Goal: Communication & Community: Answer question/provide support

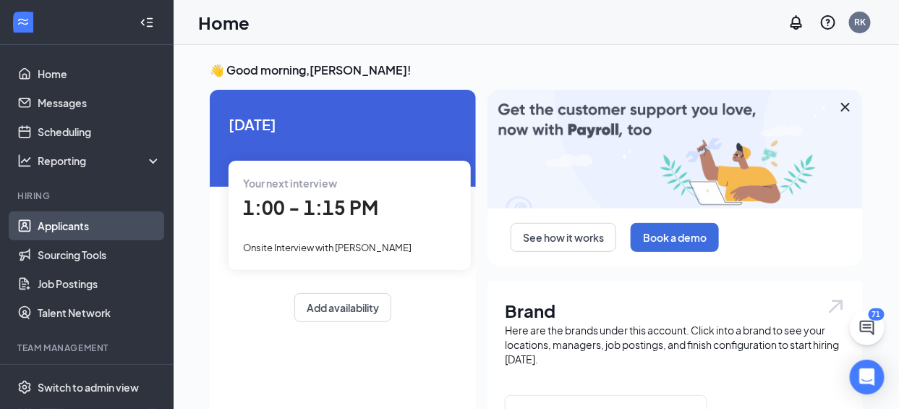
click at [74, 227] on link "Applicants" at bounding box center [100, 225] width 124 height 29
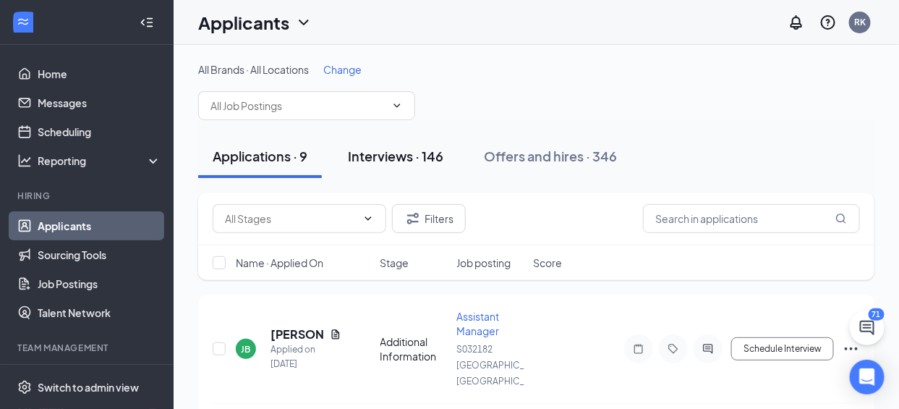
click at [396, 160] on div "Interviews · 146" at bounding box center [395, 156] width 95 height 18
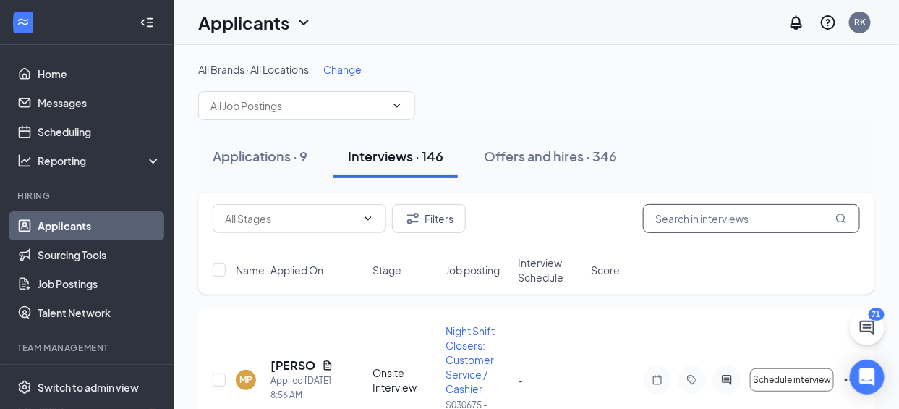
click at [678, 218] on input "text" at bounding box center [751, 218] width 217 height 29
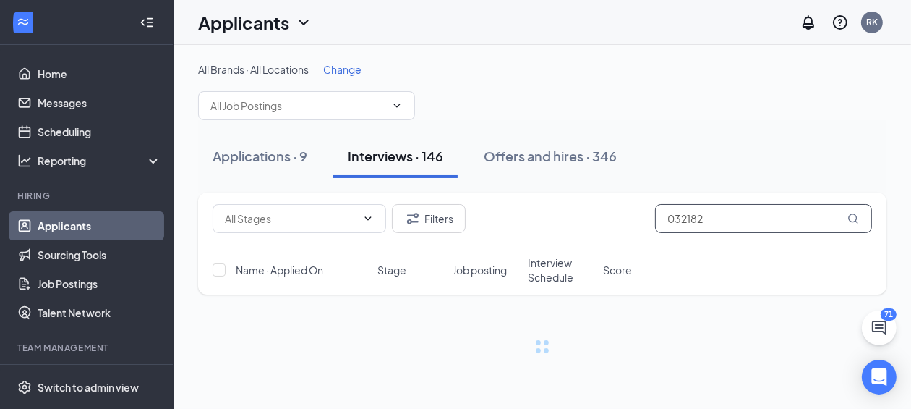
type input "032182"
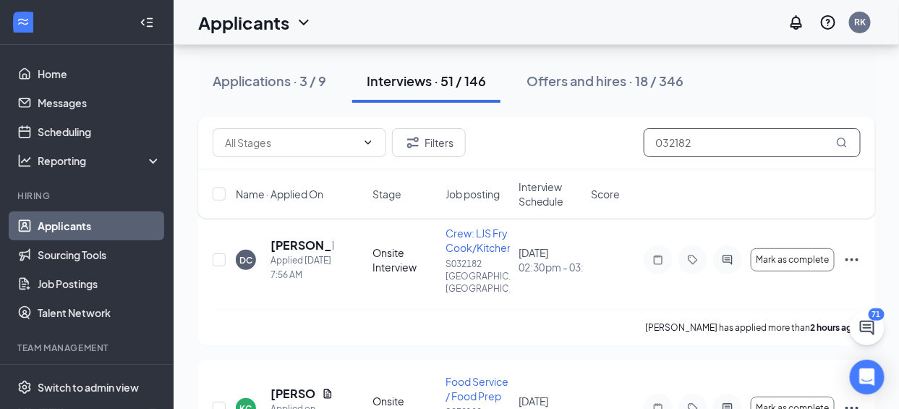
scroll to position [101, 0]
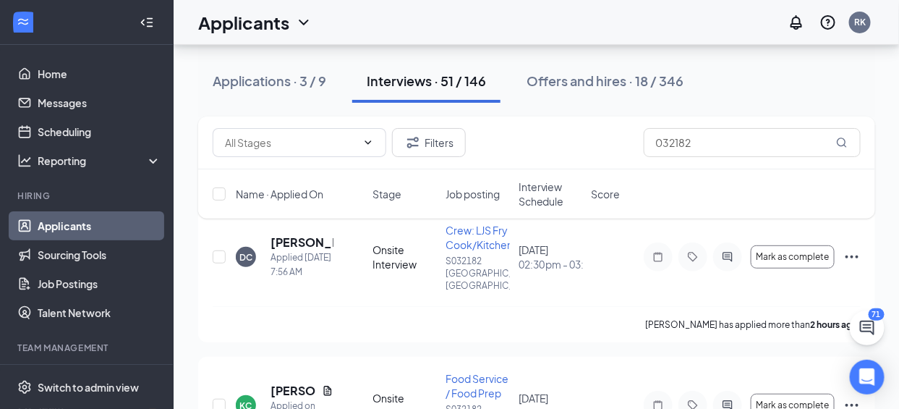
click at [533, 195] on span "Interview Schedule" at bounding box center [551, 193] width 64 height 29
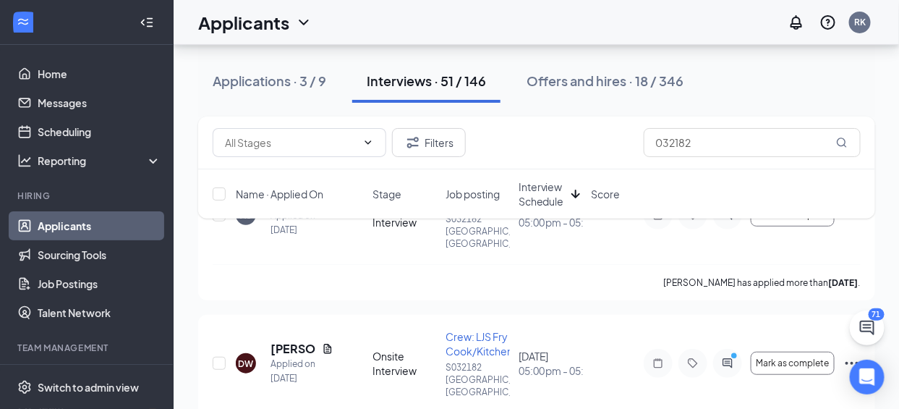
scroll to position [144, 0]
click at [824, 263] on div "[PERSON_NAME] has applied more than [DATE] ." at bounding box center [537, 281] width 648 height 36
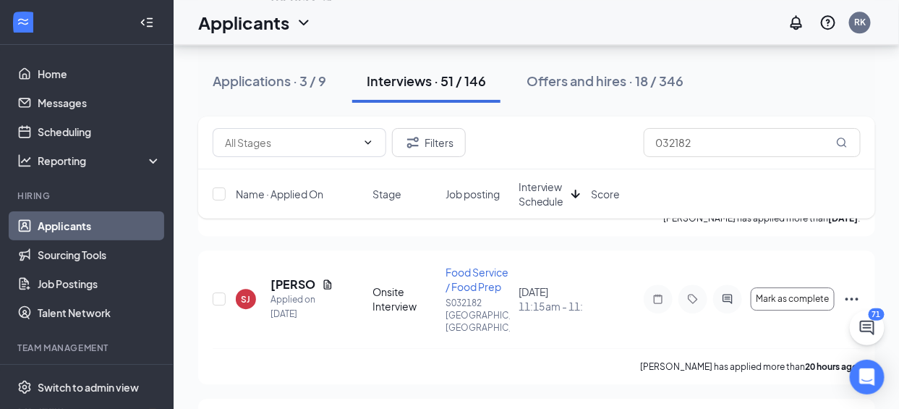
scroll to position [1204, 0]
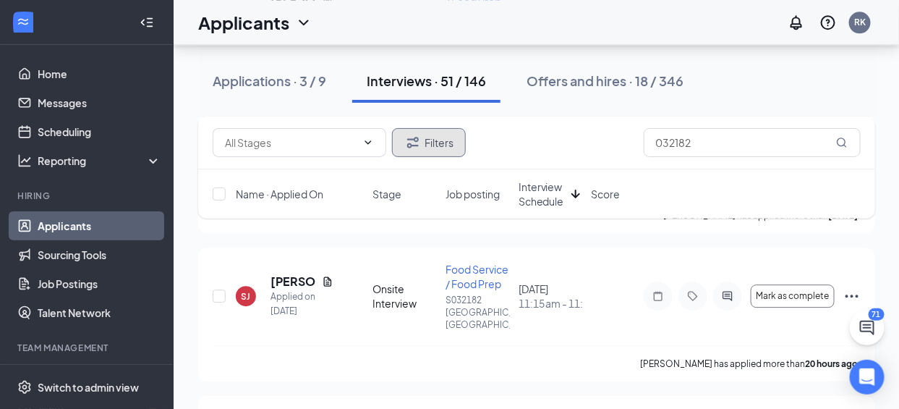
click at [434, 149] on button "Filters" at bounding box center [429, 142] width 74 height 29
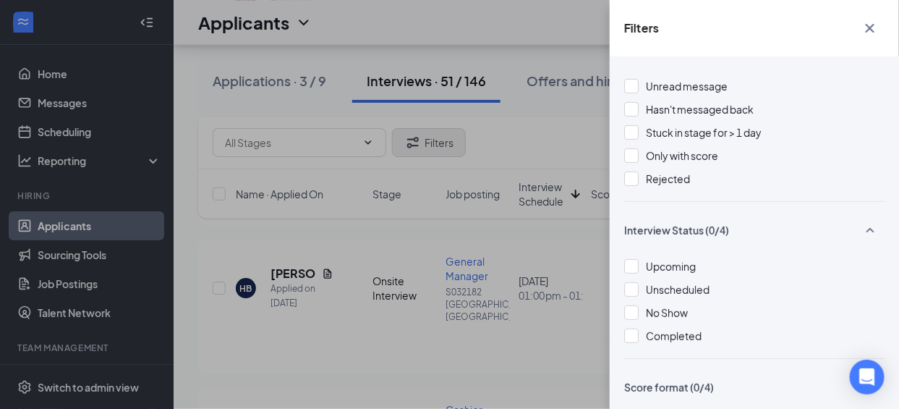
scroll to position [3, 0]
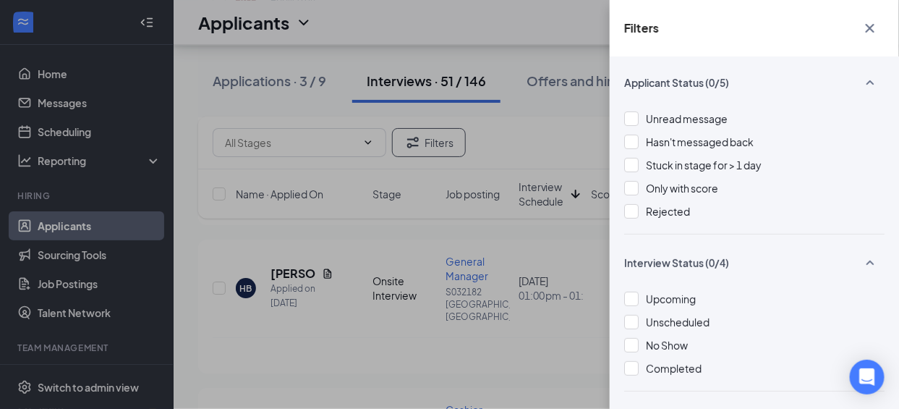
click at [874, 27] on icon "Cross" at bounding box center [869, 28] width 17 height 17
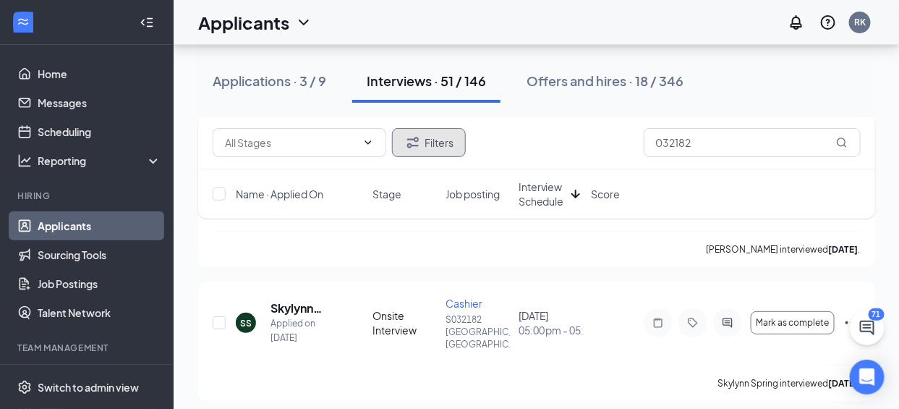
scroll to position [1759, 0]
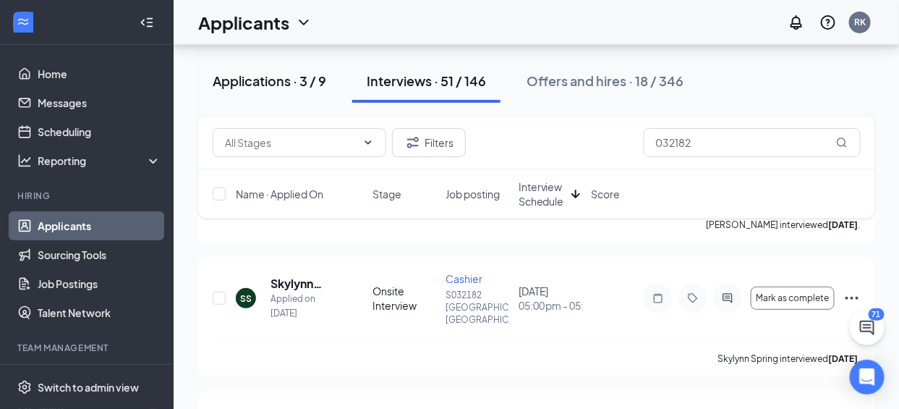
click at [305, 90] on button "Applications · 3 / 9" at bounding box center [269, 80] width 142 height 43
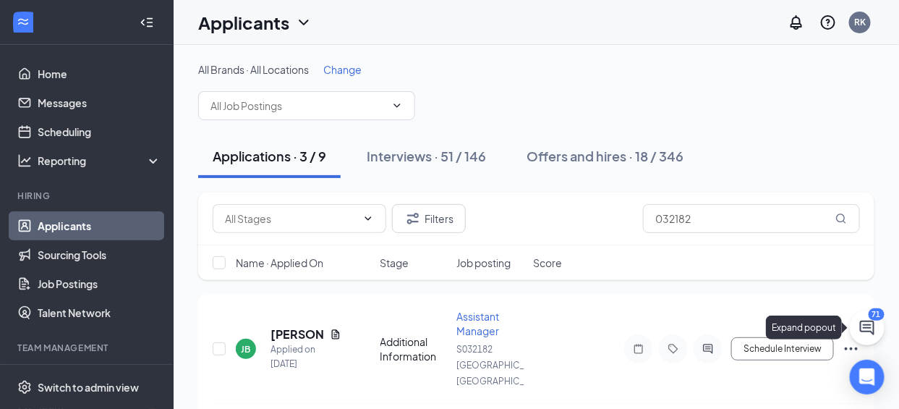
click at [861, 319] on icon "ChatActive" at bounding box center [867, 327] width 17 height 17
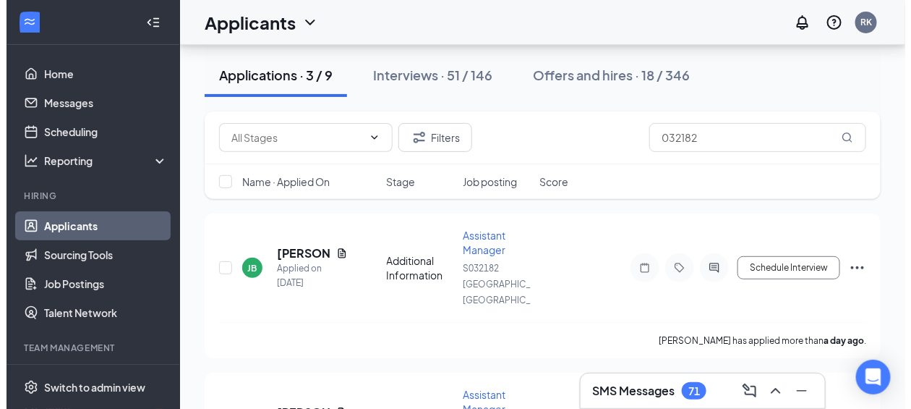
scroll to position [57, 0]
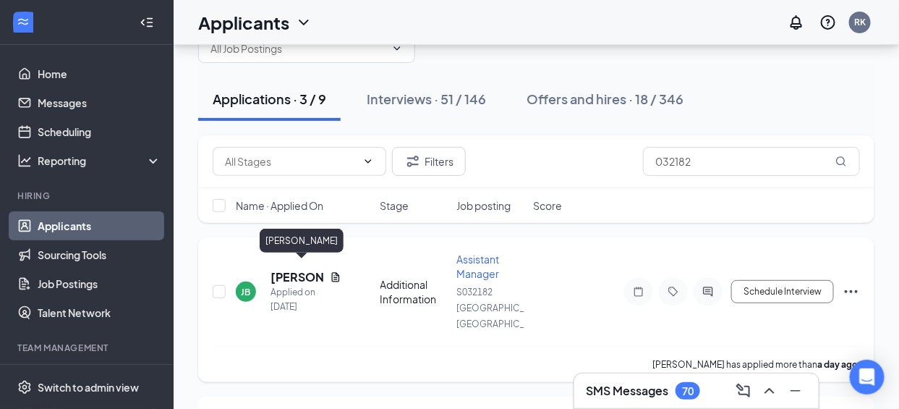
click at [316, 269] on h5 "[PERSON_NAME]" at bounding box center [298, 277] width 54 height 16
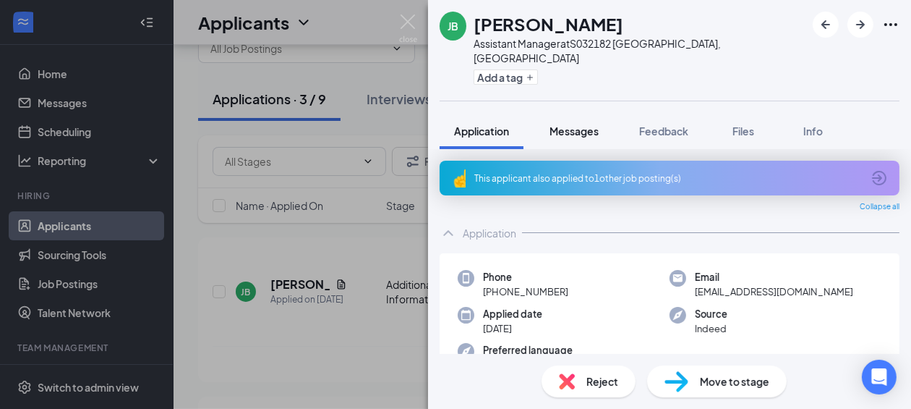
click at [585, 124] on span "Messages" at bounding box center [574, 130] width 49 height 13
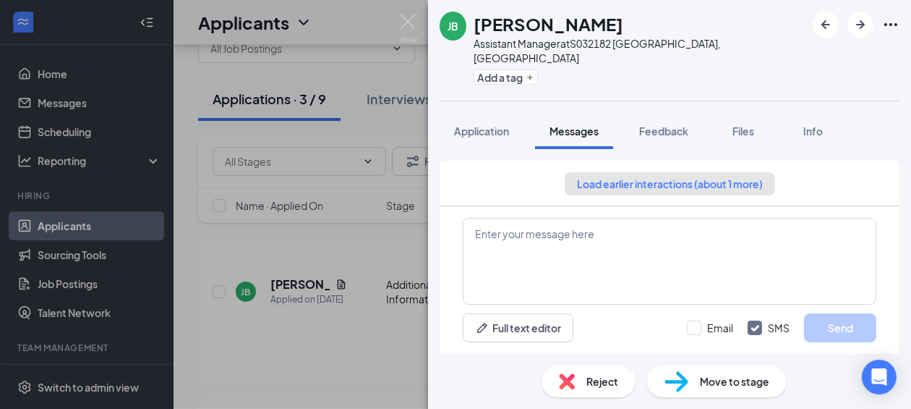
click at [674, 172] on button "Load earlier interactions (about 1 more)" at bounding box center [670, 183] width 210 height 23
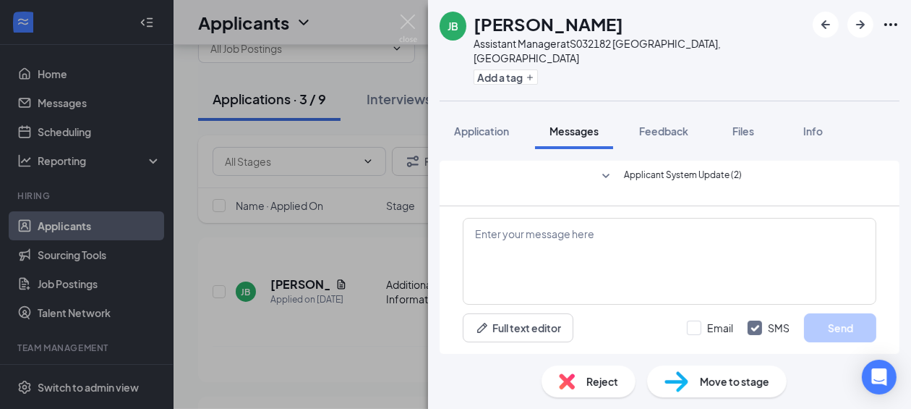
click at [676, 168] on span "Applicant System Update (2)" at bounding box center [683, 176] width 118 height 17
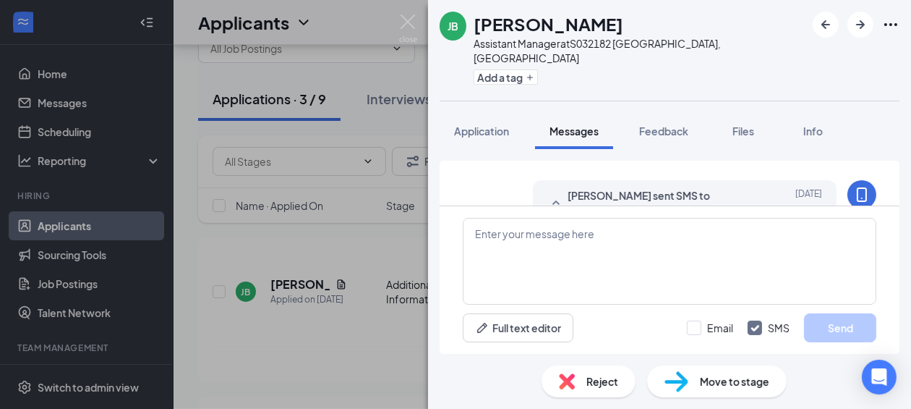
scroll to position [516, 0]
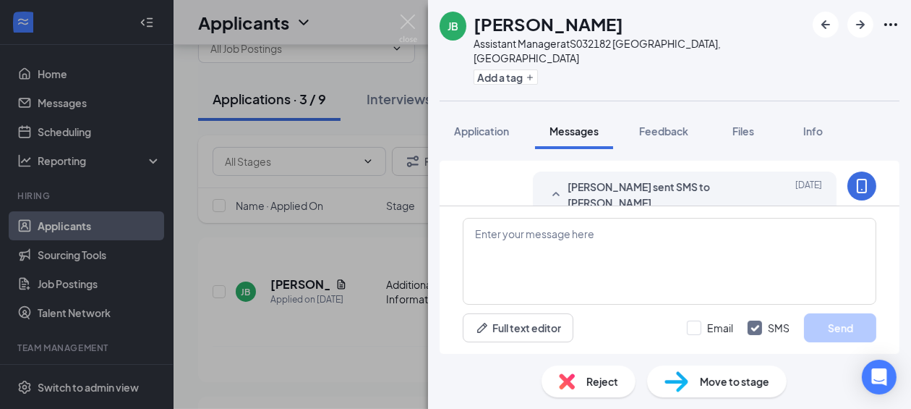
click at [874, 190] on div "Applicant System Update (2) [DATE] 1:13 AM [PERSON_NAME] was moved to Additiona…" at bounding box center [670, 183] width 460 height 45
click at [851, 184] on div at bounding box center [862, 185] width 29 height 29
click at [796, 187] on span "[DATE]" at bounding box center [809, 195] width 27 height 32
click at [758, 179] on div "[DATE]" at bounding box center [789, 195] width 65 height 32
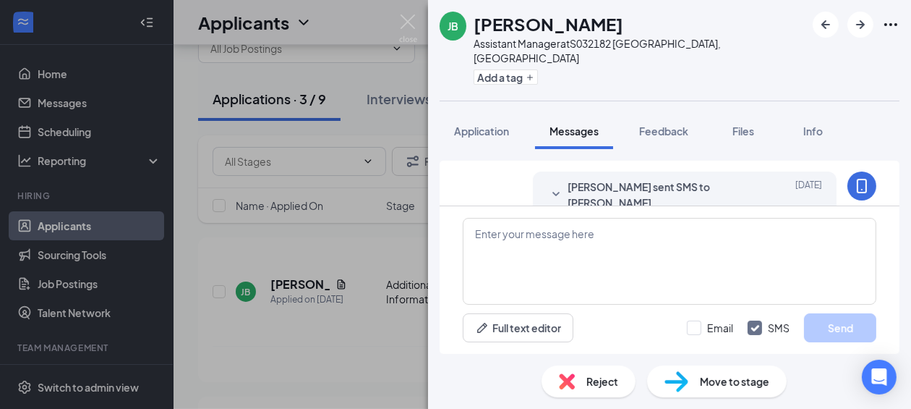
click at [759, 179] on div "[DATE]" at bounding box center [789, 195] width 65 height 32
click at [857, 179] on icon "MobileSms" at bounding box center [862, 186] width 10 height 14
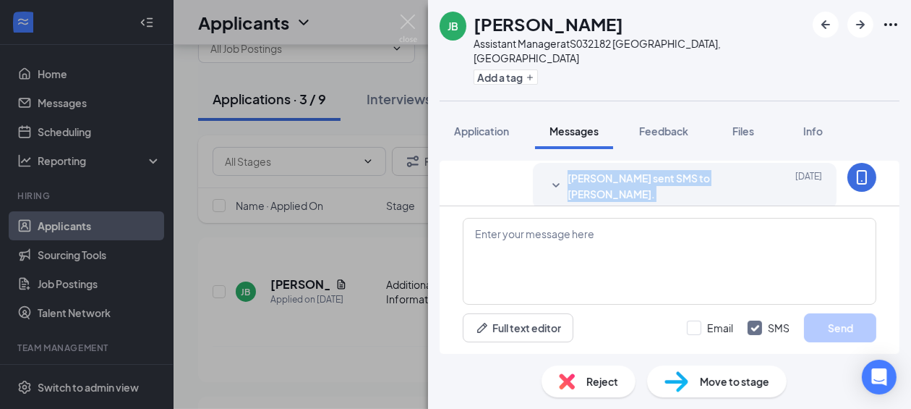
scroll to position [507, 0]
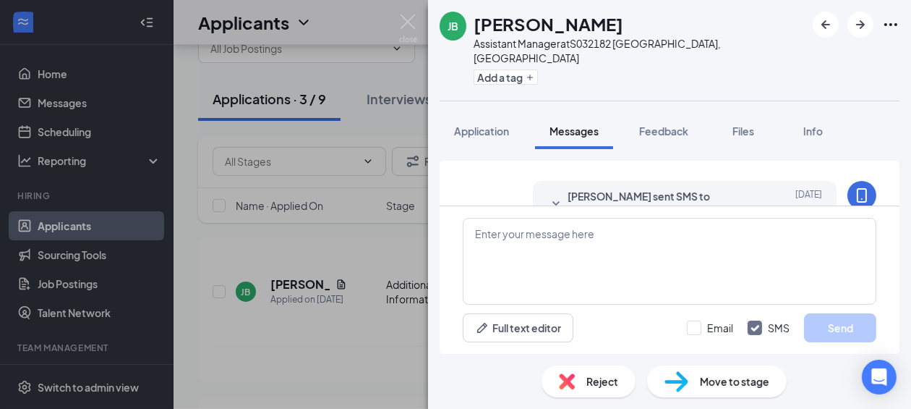
click at [857, 188] on icon "MobileSms" at bounding box center [862, 195] width 10 height 14
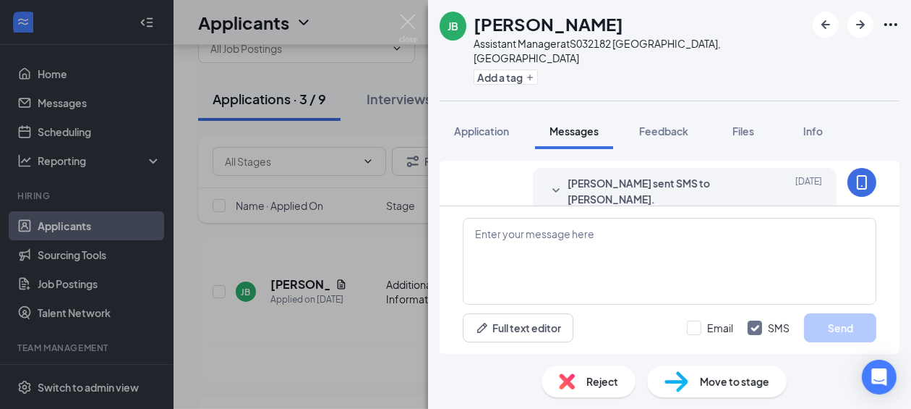
scroll to position [512, 0]
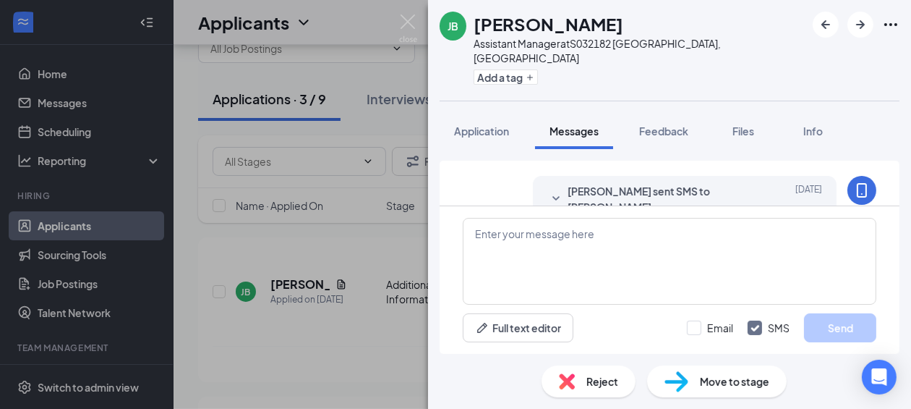
click at [715, 193] on span "[PERSON_NAME] sent SMS to [PERSON_NAME]." at bounding box center [663, 199] width 190 height 32
click at [705, 193] on span "[PERSON_NAME] sent SMS to [PERSON_NAME]." at bounding box center [663, 199] width 190 height 32
click at [514, 340] on button "Full text editor" at bounding box center [518, 327] width 111 height 29
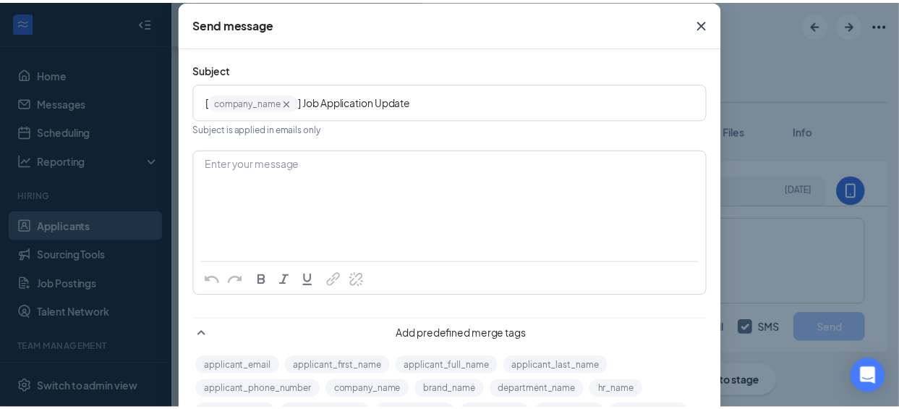
scroll to position [0, 0]
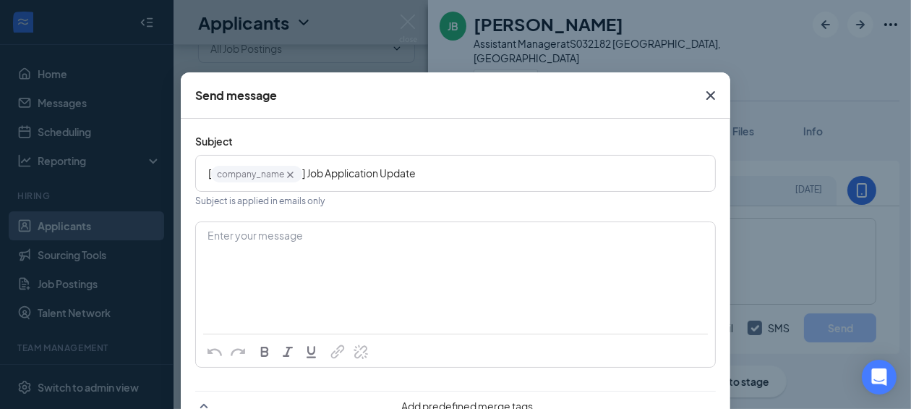
click at [705, 103] on icon "Cross" at bounding box center [710, 95] width 17 height 17
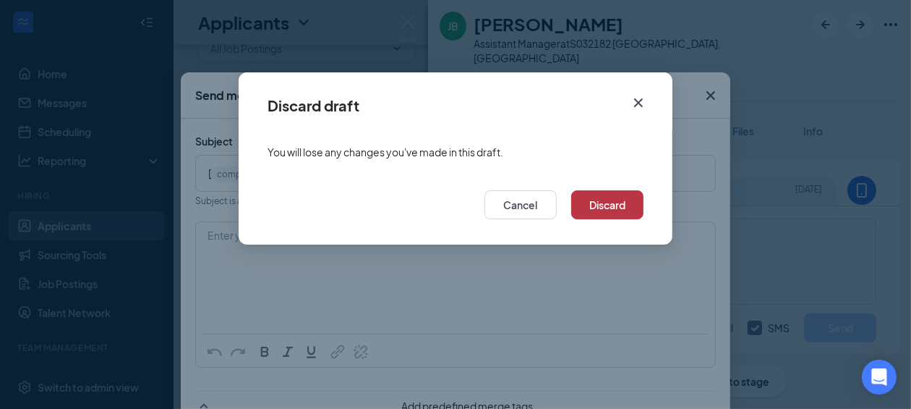
click at [618, 207] on button "Discard" at bounding box center [607, 204] width 72 height 29
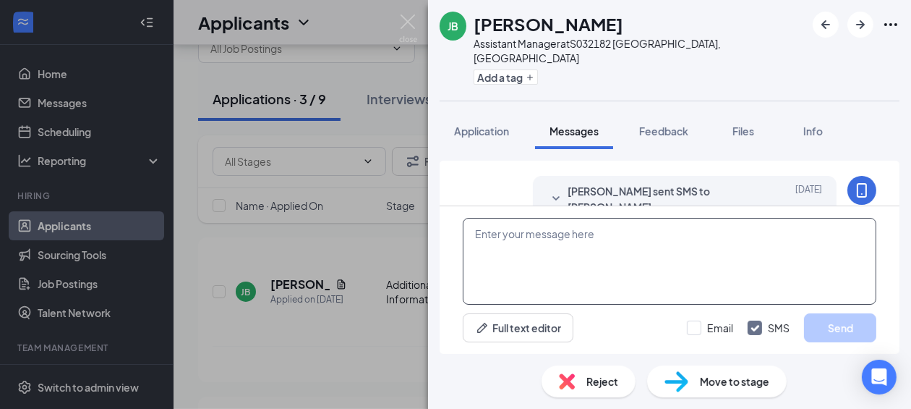
click at [495, 264] on textarea at bounding box center [670, 261] width 414 height 87
click at [410, 67] on div "[PERSON_NAME] Assistant Manager at S032182 [GEOGRAPHIC_DATA], [GEOGRAPHIC_DATA]…" at bounding box center [455, 204] width 911 height 409
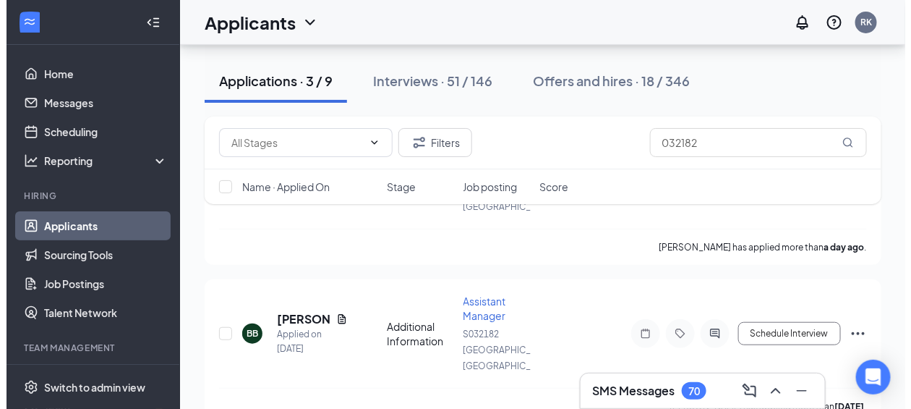
scroll to position [197, 0]
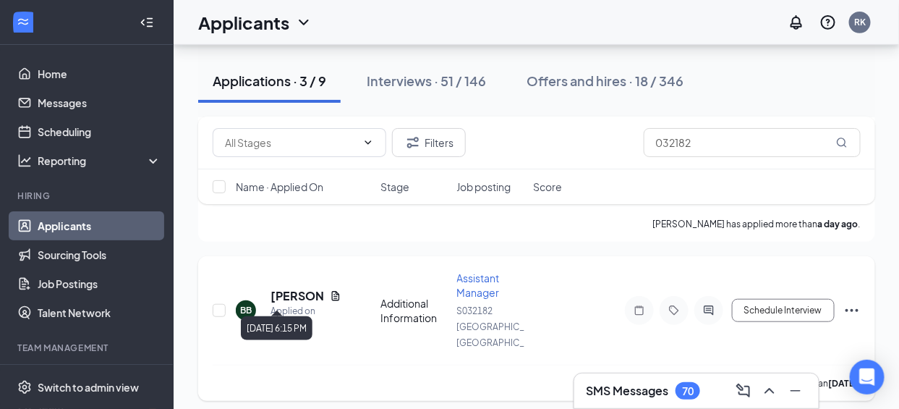
click at [294, 304] on div "Applied on [DATE]" at bounding box center [306, 318] width 71 height 29
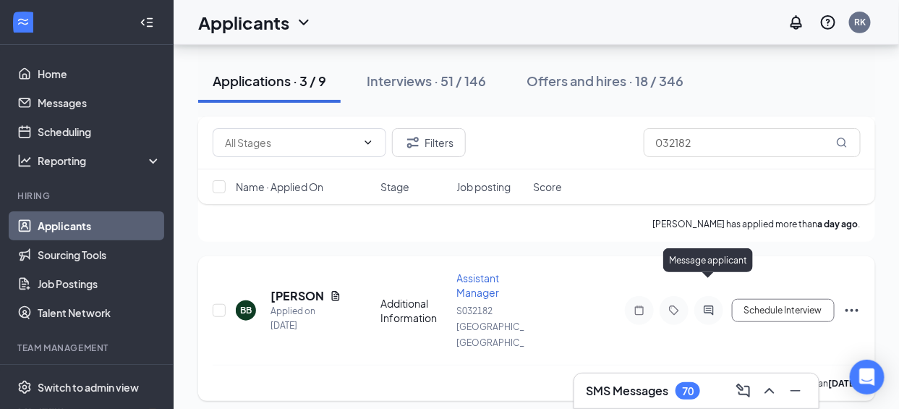
click at [703, 305] on icon "ActiveChat" at bounding box center [708, 311] width 17 height 12
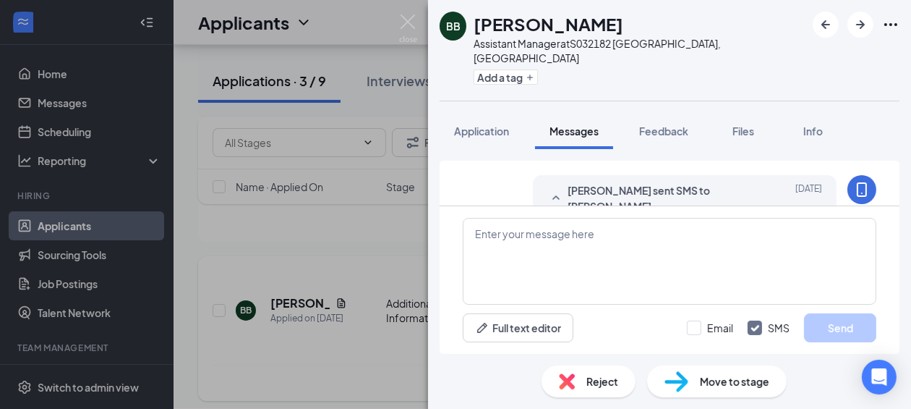
scroll to position [812, 0]
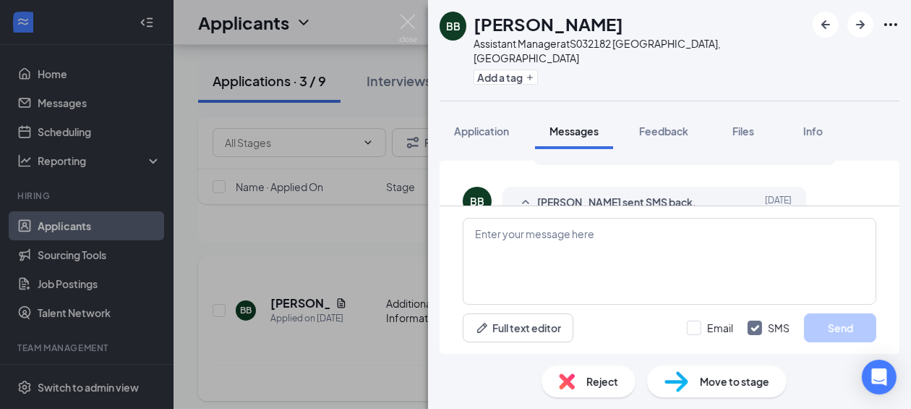
scroll to position [771, 0]
click at [833, 191] on div "BB [PERSON_NAME] sent SMS back. [DATE] Howdy there [PERSON_NAME]! I won't be av…" at bounding box center [670, 238] width 414 height 95
click at [852, 191] on div "BB [PERSON_NAME] sent SMS back. [DATE] Howdy there [PERSON_NAME]! I won't be av…" at bounding box center [670, 238] width 414 height 95
click at [504, 239] on textarea at bounding box center [670, 261] width 414 height 87
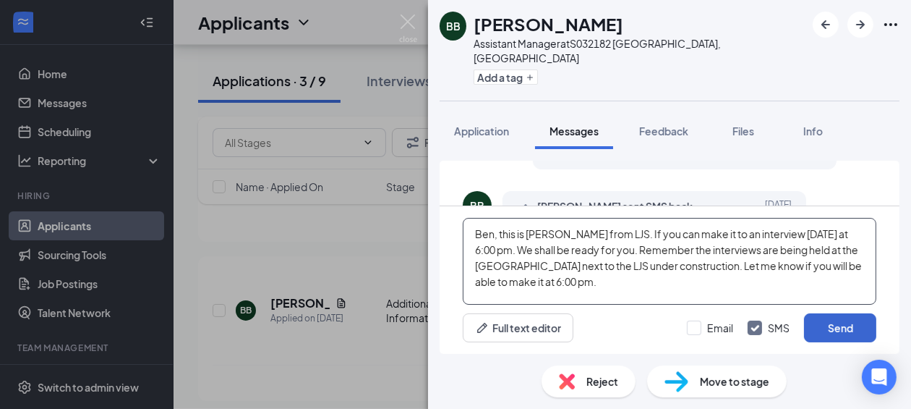
type textarea "Ben, this is [PERSON_NAME] from LJS. If you can make it to an interview [DATE] …"
click at [811, 332] on button "Send" at bounding box center [840, 327] width 72 height 29
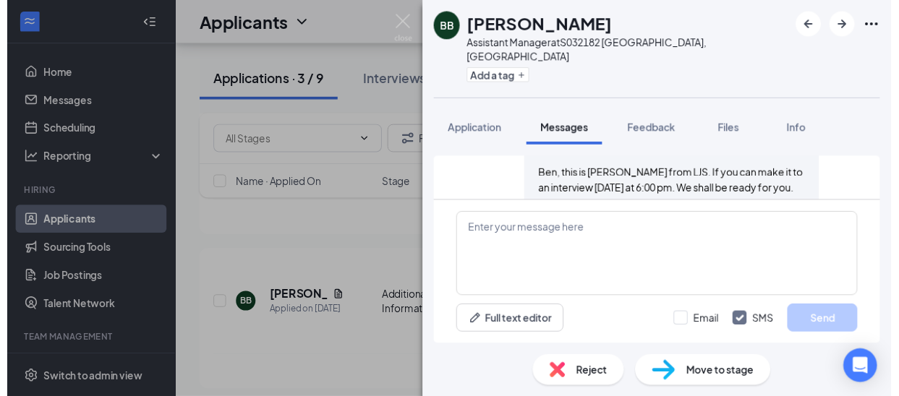
scroll to position [954, 0]
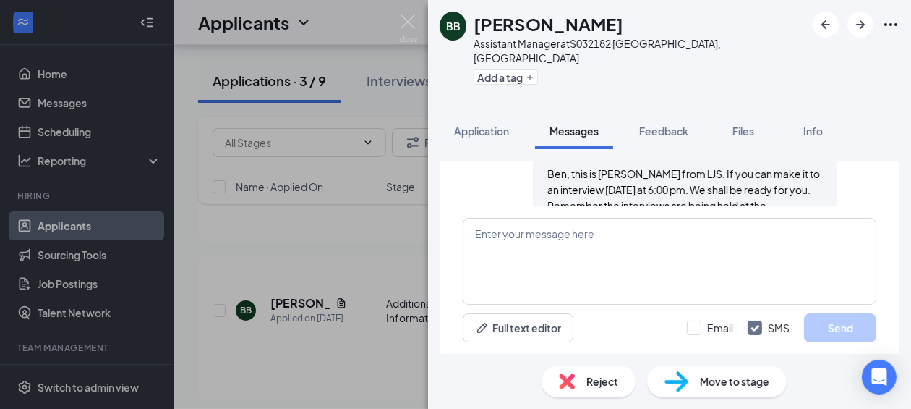
click at [393, 106] on div "BB [PERSON_NAME] Assistant Manager at S032182 [GEOGRAPHIC_DATA], [GEOGRAPHIC_DA…" at bounding box center [455, 204] width 911 height 409
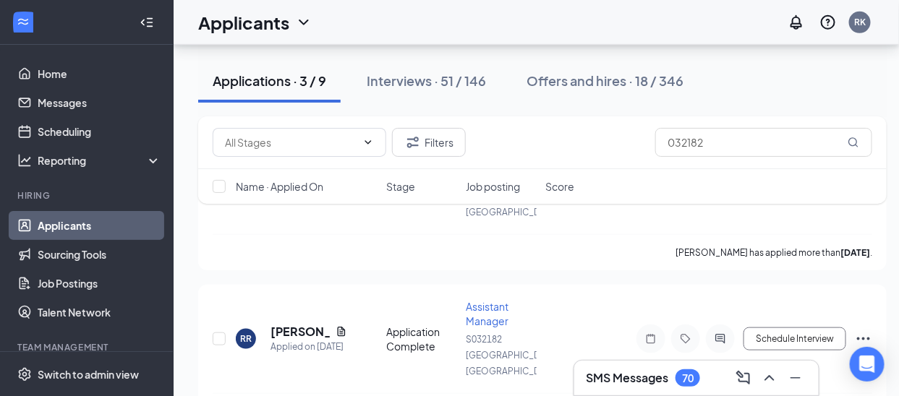
scroll to position [328, 0]
click at [298, 323] on h5 "[PERSON_NAME]" at bounding box center [300, 331] width 59 height 16
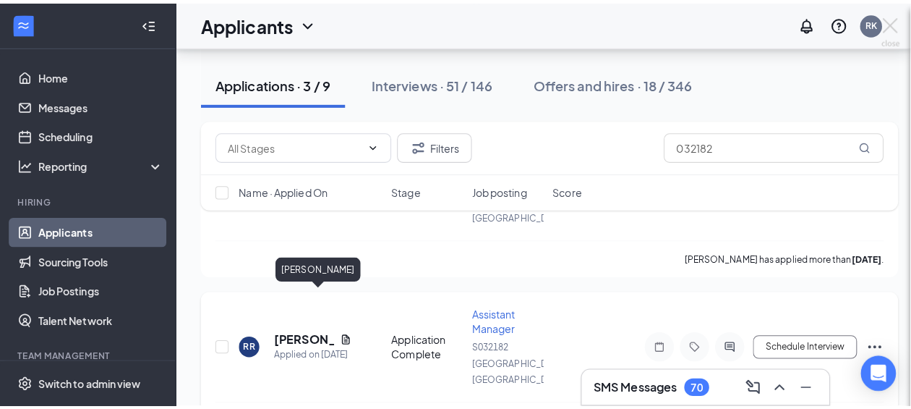
scroll to position [316, 0]
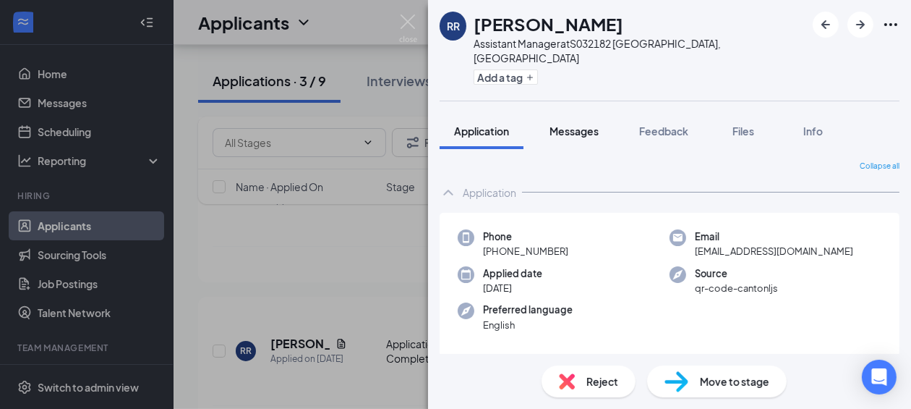
click at [571, 124] on span "Messages" at bounding box center [574, 130] width 49 height 13
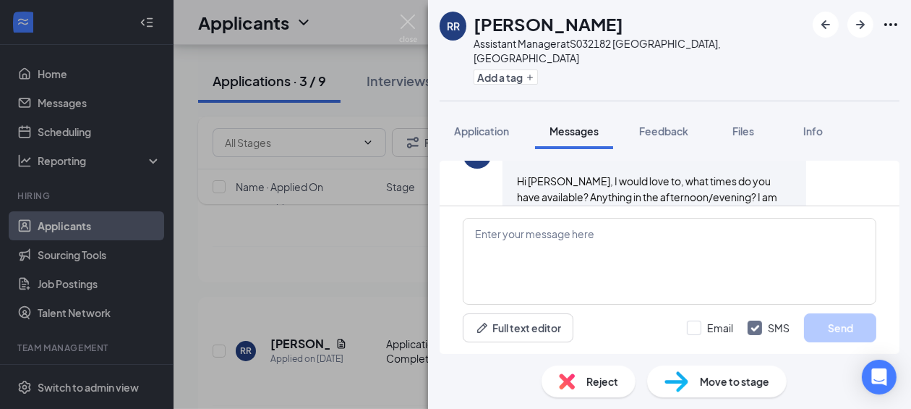
scroll to position [526, 0]
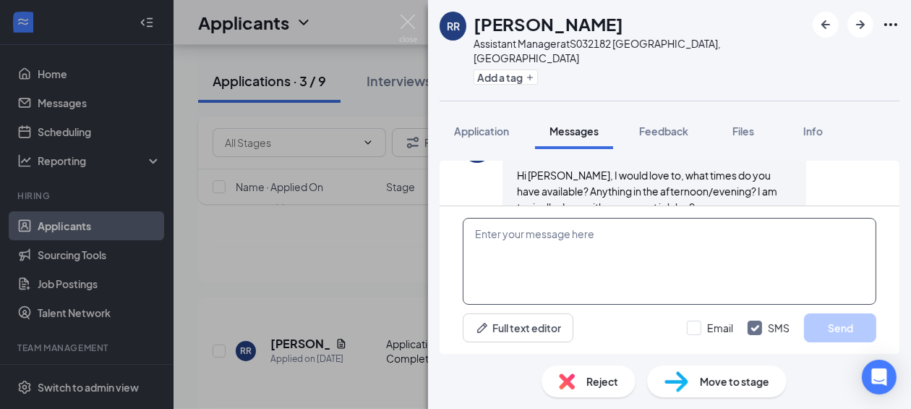
click at [475, 231] on textarea at bounding box center [670, 261] width 414 height 87
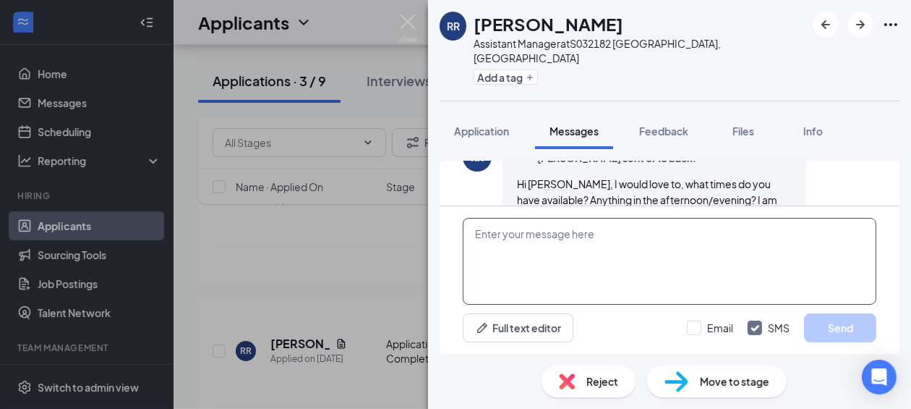
scroll to position [519, 0]
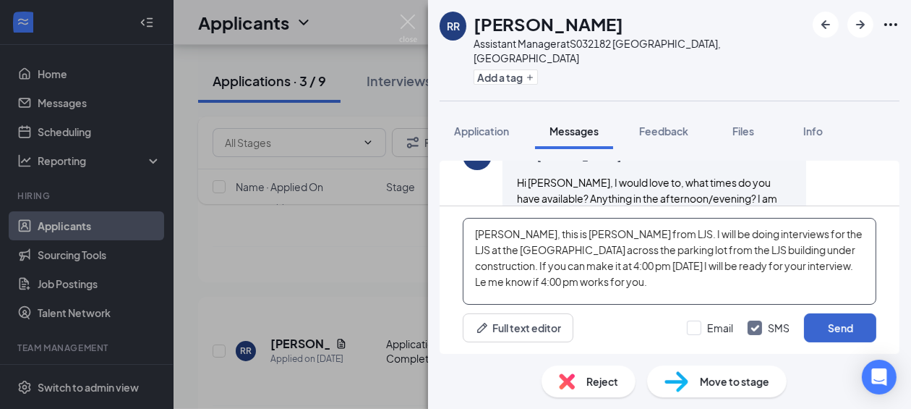
type textarea "[PERSON_NAME], this is [PERSON_NAME] from LJS. I will be doing interviews for t…"
drag, startPoint x: 840, startPoint y: 323, endPoint x: 630, endPoint y: 335, distance: 210.8
click at [630, 335] on div "Full text editor Email SMS Send" at bounding box center [670, 327] width 414 height 29
click at [829, 323] on button "Send" at bounding box center [840, 327] width 72 height 29
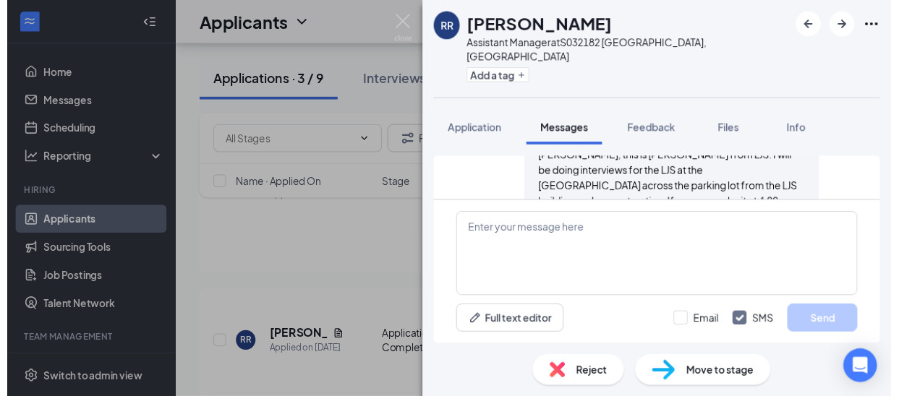
scroll to position [668, 0]
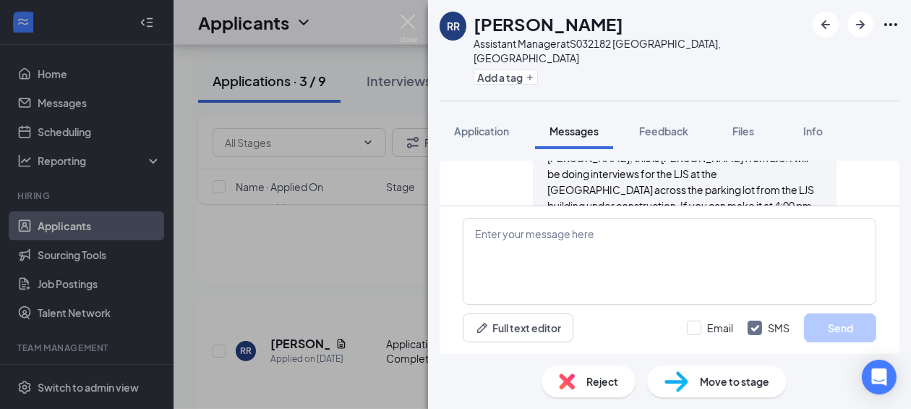
click at [391, 185] on div "RR [PERSON_NAME] Assistant Manager at S032182 [GEOGRAPHIC_DATA], [GEOGRAPHIC_DA…" at bounding box center [455, 204] width 911 height 409
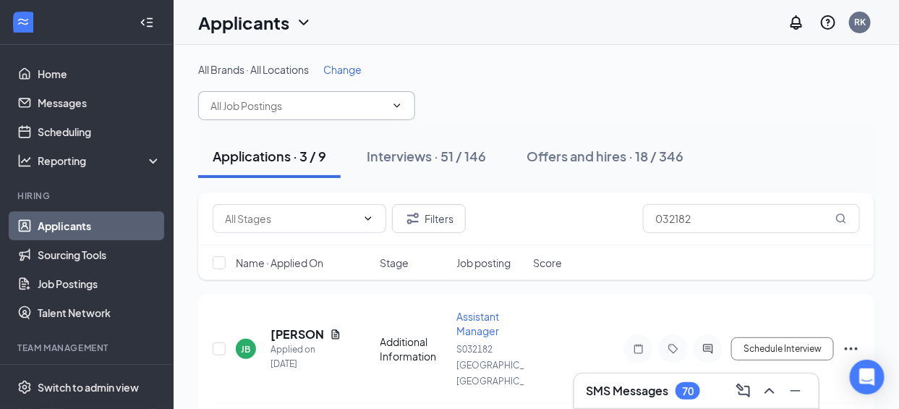
click at [398, 107] on icon "ChevronDown" at bounding box center [397, 106] width 12 height 12
click at [396, 106] on icon "ChevronDown" at bounding box center [397, 105] width 7 height 4
click at [391, 100] on icon "ChevronDown" at bounding box center [397, 106] width 12 height 12
click at [370, 215] on icon "ChevronDown" at bounding box center [368, 219] width 12 height 12
drag, startPoint x: 621, startPoint y: 260, endPoint x: 698, endPoint y: 213, distance: 90.3
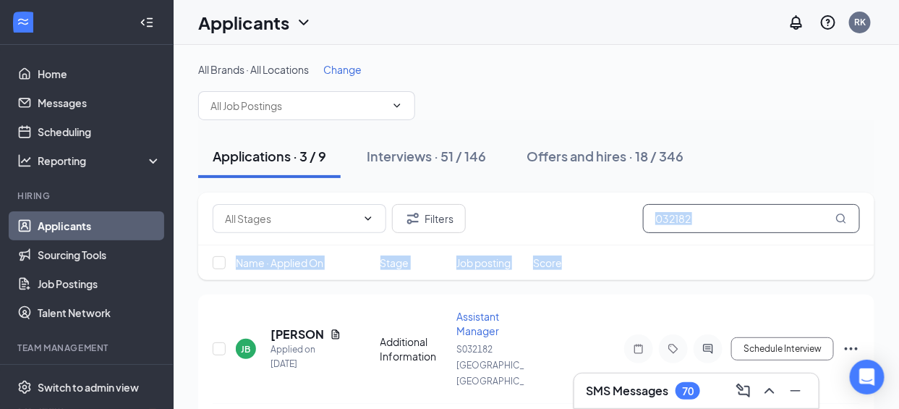
click at [698, 213] on div "Filters 032182 Name · Applied On Stage Job posting Score" at bounding box center [536, 236] width 676 height 88
drag, startPoint x: 699, startPoint y: 213, endPoint x: 613, endPoint y: 230, distance: 88.4
click at [613, 230] on div "Filters 032182" at bounding box center [536, 218] width 647 height 29
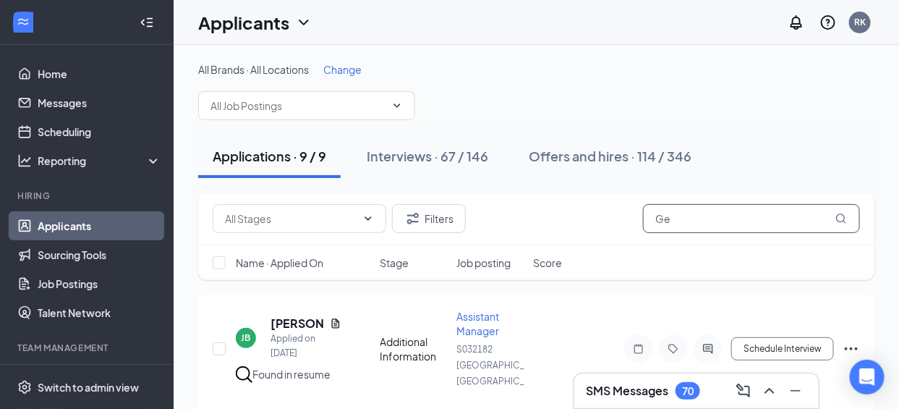
click at [688, 222] on input "Ge" at bounding box center [751, 218] width 217 height 29
type input "G"
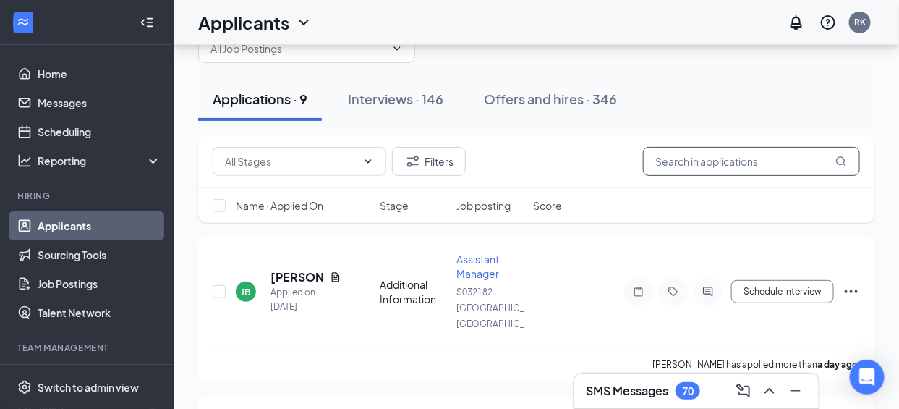
click at [835, 166] on input "text" at bounding box center [751, 161] width 217 height 29
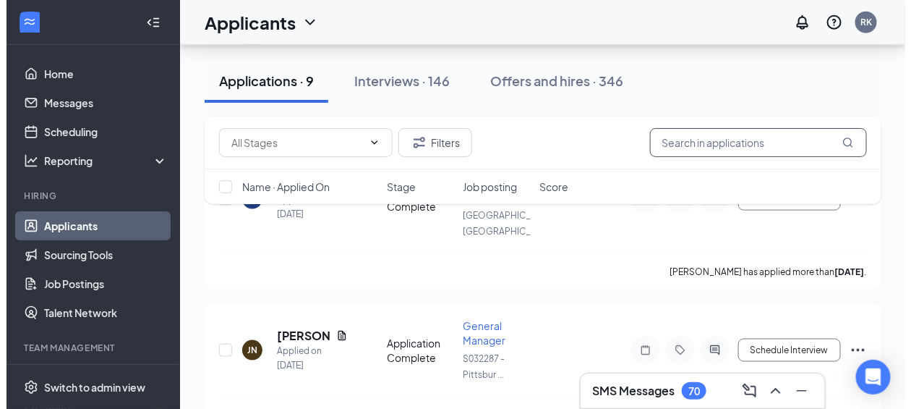
scroll to position [469, 0]
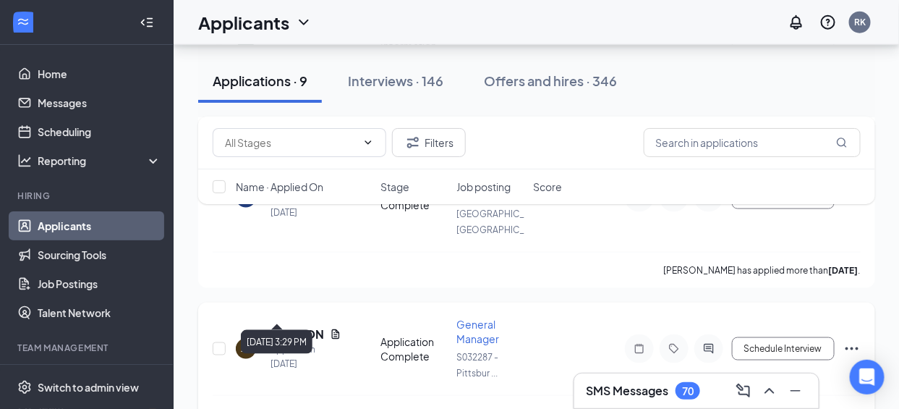
click at [321, 342] on div "Applied on [DATE]" at bounding box center [306, 356] width 71 height 29
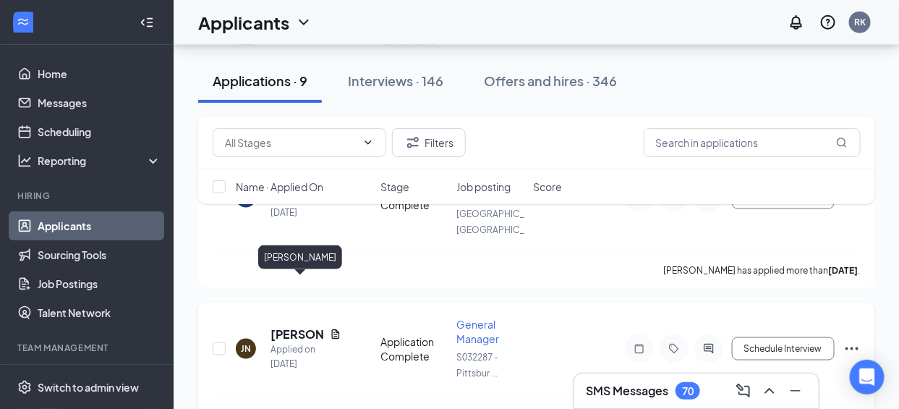
click at [291, 326] on h5 "[PERSON_NAME]" at bounding box center [298, 334] width 54 height 16
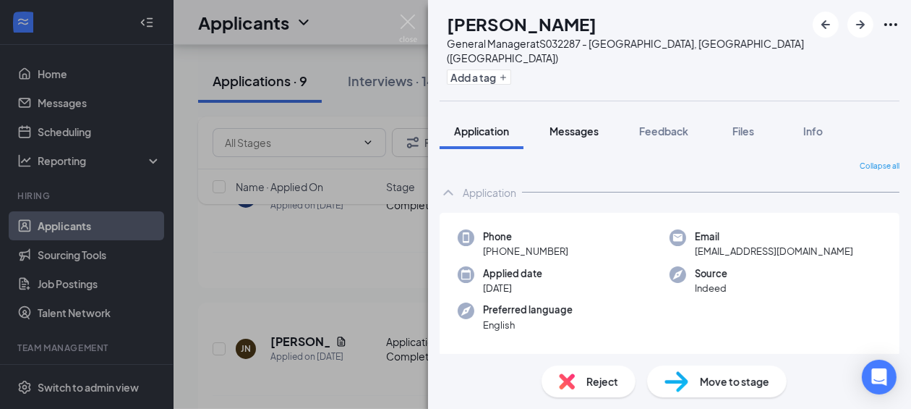
click at [574, 124] on span "Messages" at bounding box center [574, 130] width 49 height 13
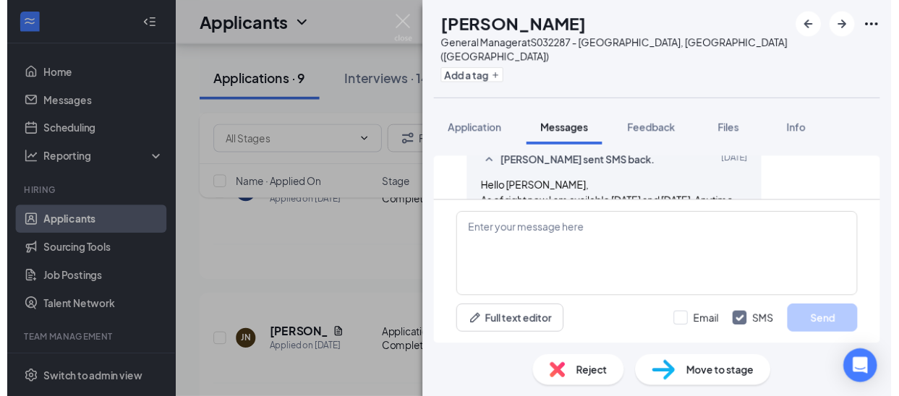
scroll to position [685, 0]
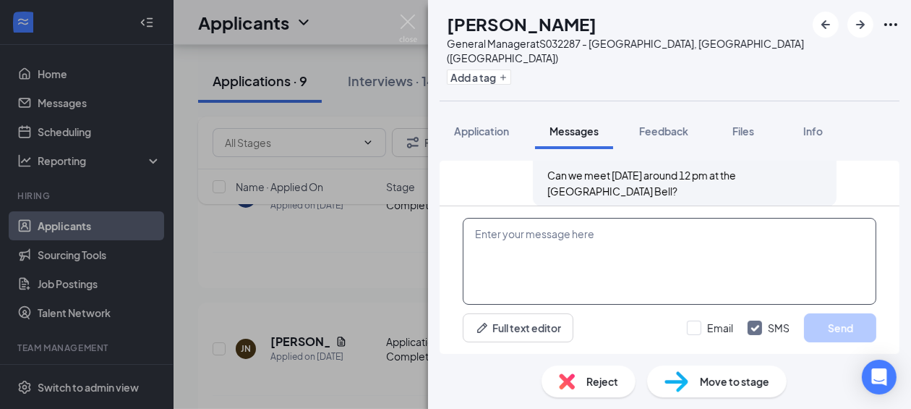
click at [827, 226] on textarea at bounding box center [670, 261] width 414 height 87
click at [98, 190] on div "[PERSON_NAME] [PERSON_NAME] General Manager at S032287 - [GEOGRAPHIC_DATA], [GE…" at bounding box center [455, 204] width 911 height 409
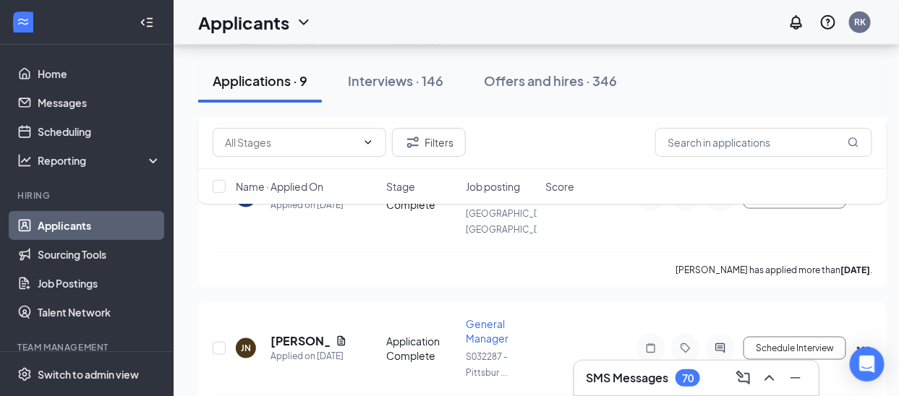
drag, startPoint x: 98, startPoint y: 190, endPoint x: 87, endPoint y: 179, distance: 16.4
click at [87, 179] on ul "Home Messages Scheduling Reporting Hiring Applicants Sourcing Tools Job Posting…" at bounding box center [86, 297] width 173 height 505
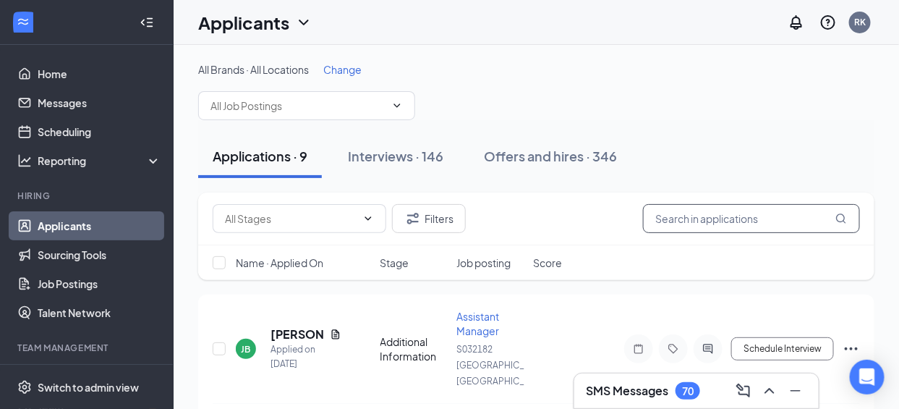
click at [690, 218] on input "text" at bounding box center [751, 218] width 217 height 29
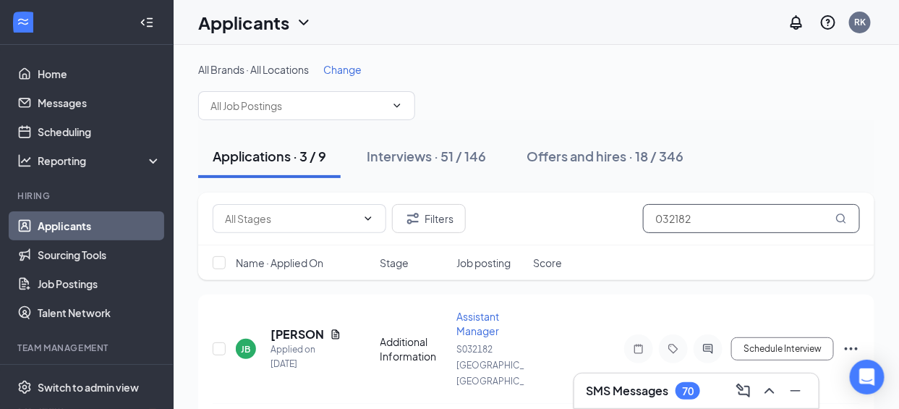
type input "032182"
click at [840, 222] on icon "MagnifyingGlass" at bounding box center [841, 219] width 12 height 12
